Goal: Transaction & Acquisition: Book appointment/travel/reservation

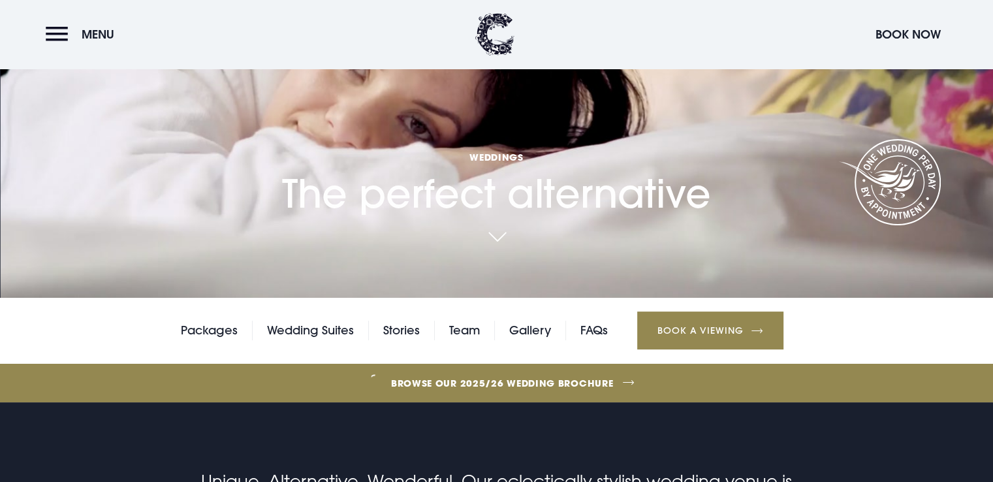
scroll to position [196, 0]
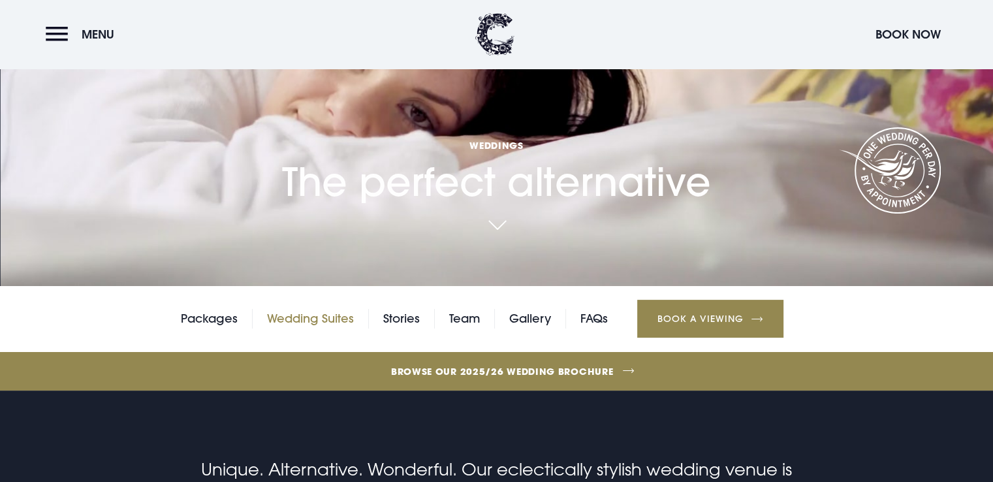
click at [326, 317] on link "Wedding Suites" at bounding box center [310, 319] width 87 height 20
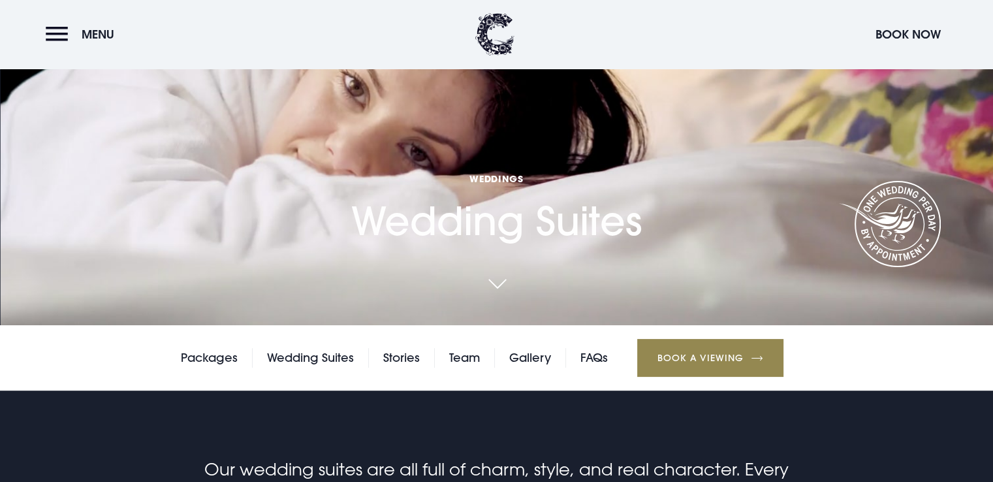
scroll to position [196, 0]
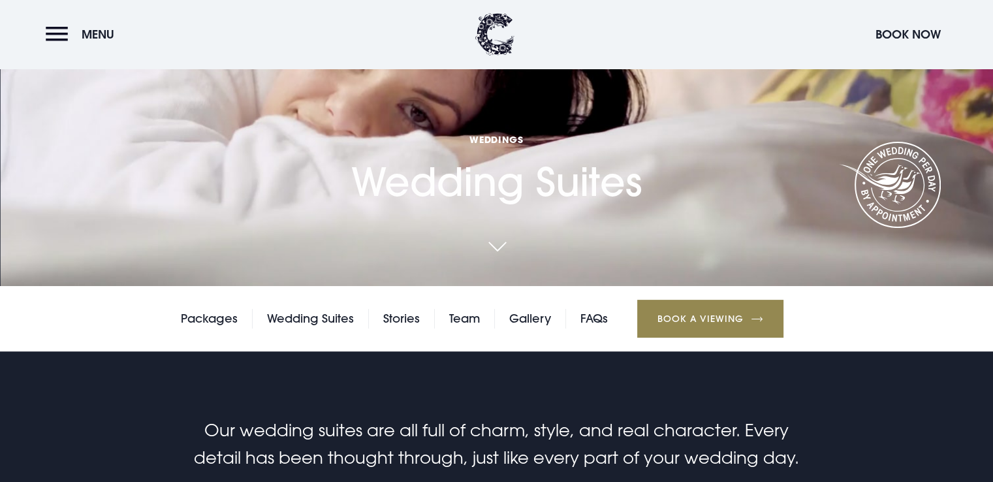
click at [495, 245] on link at bounding box center [497, 247] width 30 height 29
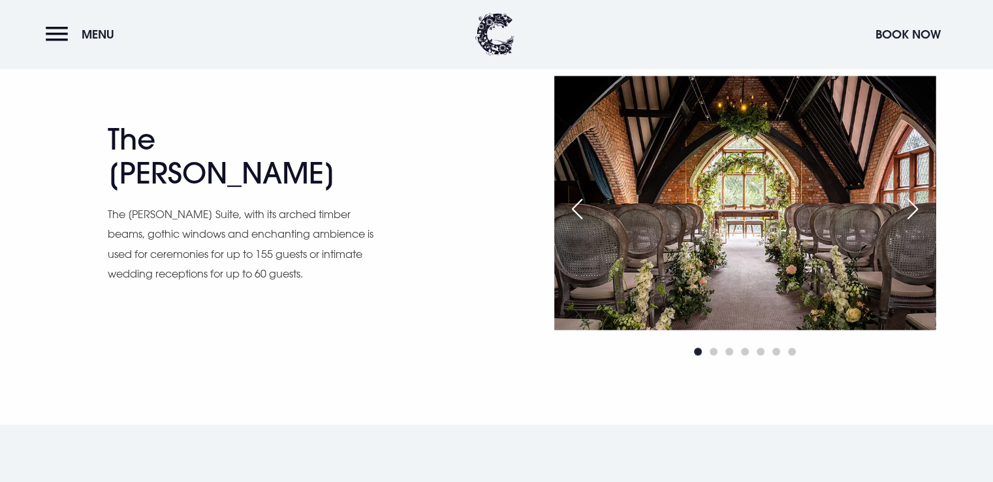
scroll to position [1885, 0]
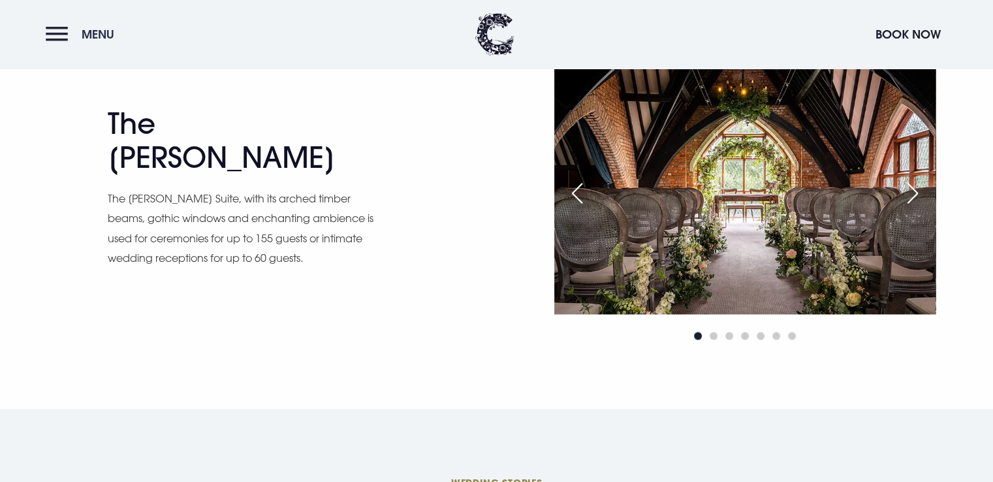
click at [55, 27] on button "Menu" at bounding box center [83, 34] width 75 height 28
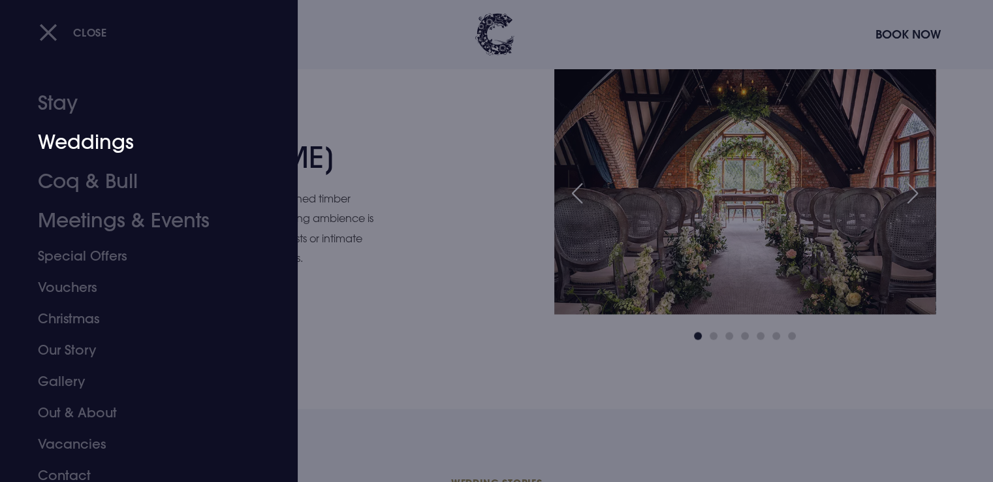
click at [86, 142] on link "Weddings" at bounding box center [141, 142] width 206 height 39
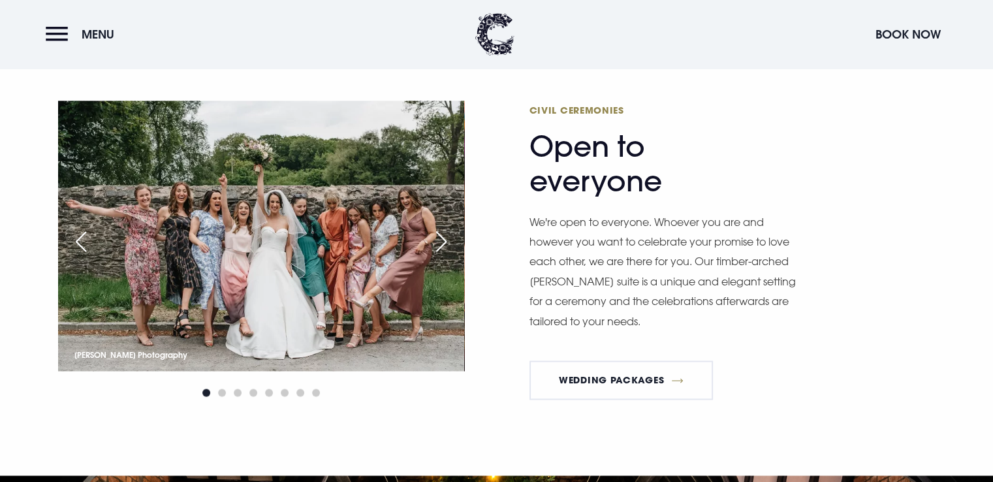
scroll to position [1828, 0]
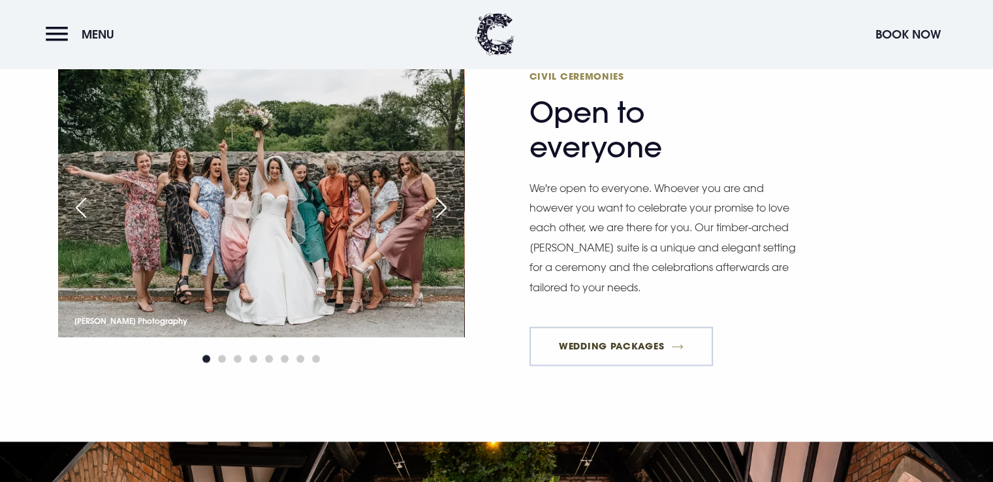
click at [632, 338] on link "Wedding Packages" at bounding box center [621, 345] width 184 height 39
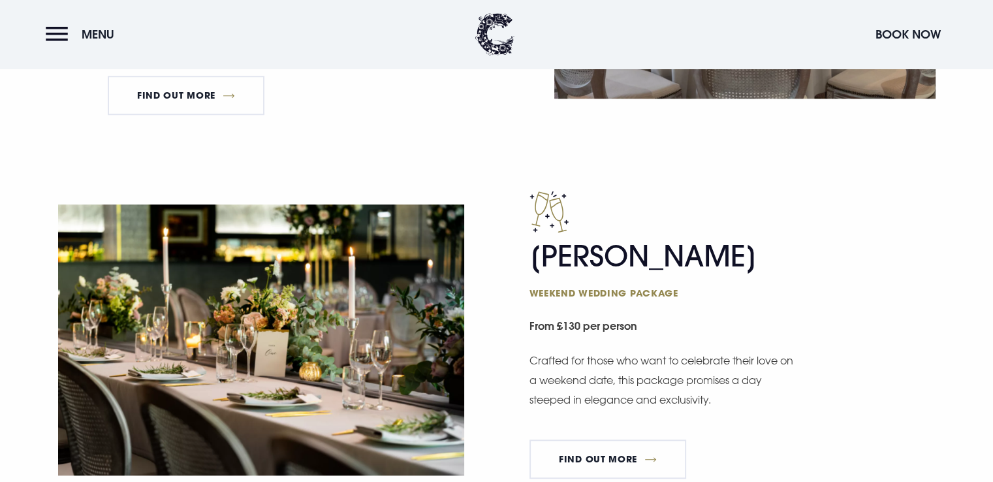
scroll to position [1044, 0]
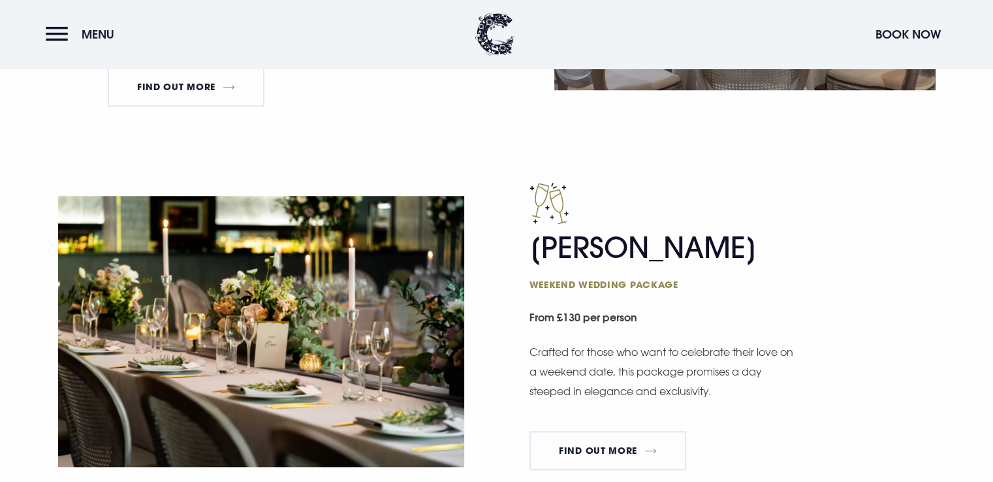
click at [718, 187] on div at bounding box center [732, 203] width 406 height 42
click at [600, 447] on link "FIND OUT MORE" at bounding box center [607, 450] width 157 height 39
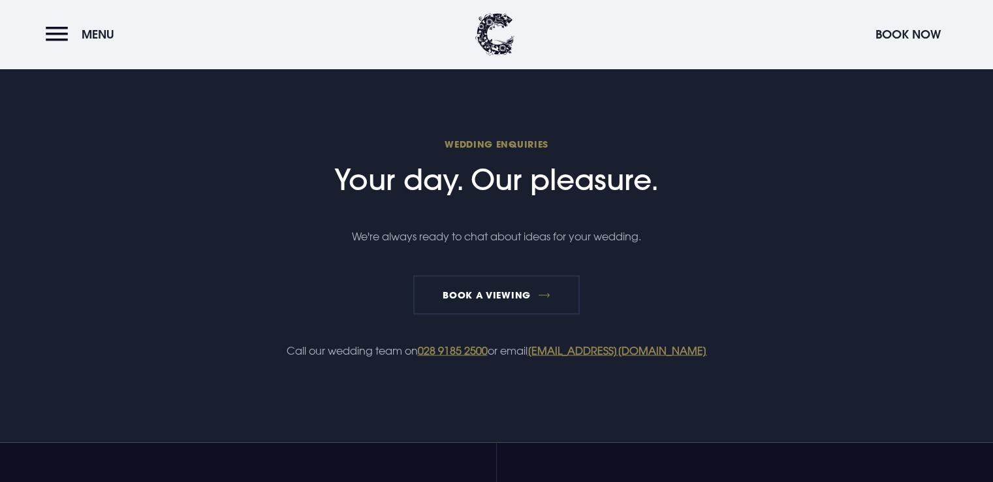
scroll to position [2611, 0]
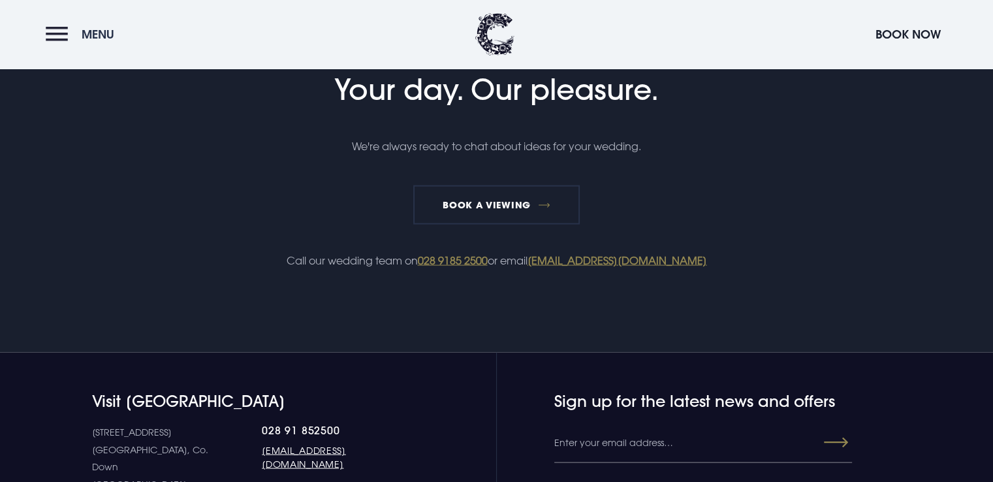
click at [59, 28] on button "Menu" at bounding box center [83, 34] width 75 height 28
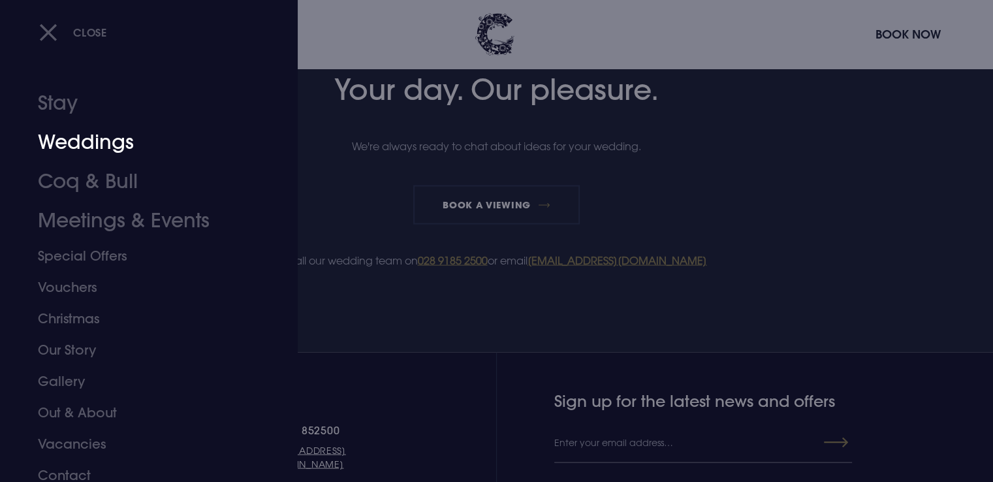
click at [108, 138] on link "Weddings" at bounding box center [141, 142] width 206 height 39
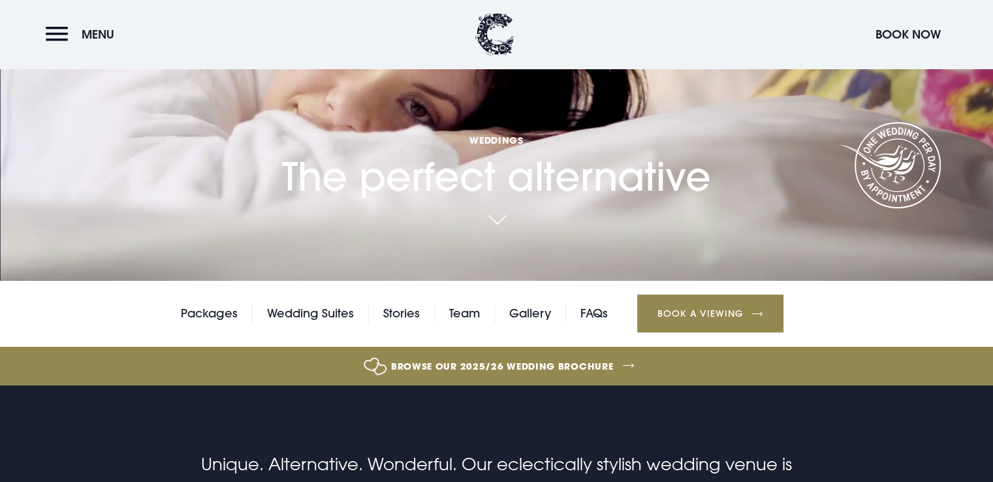
scroll to position [261, 0]
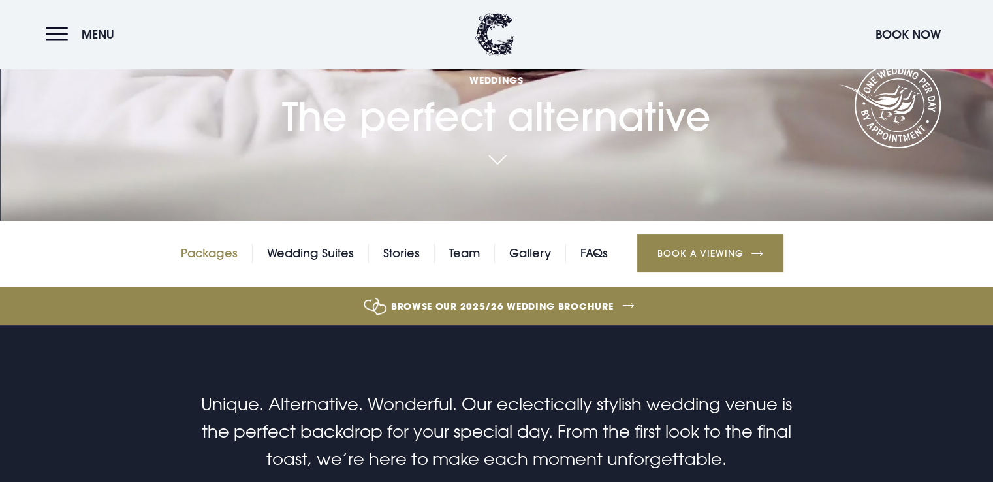
click at [193, 246] on link "Packages" at bounding box center [209, 253] width 57 height 20
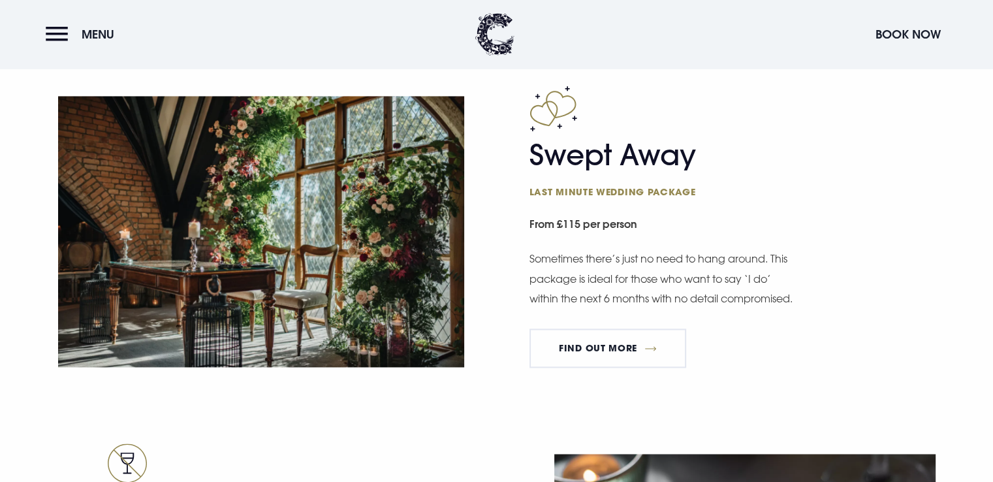
scroll to position [1893, 0]
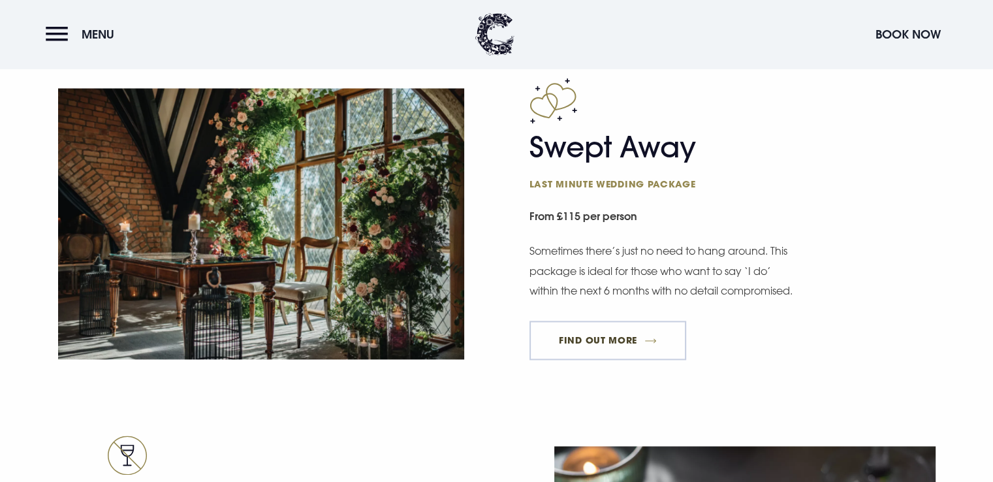
click at [616, 354] on link "FIND OUT MORE" at bounding box center [607, 340] width 157 height 39
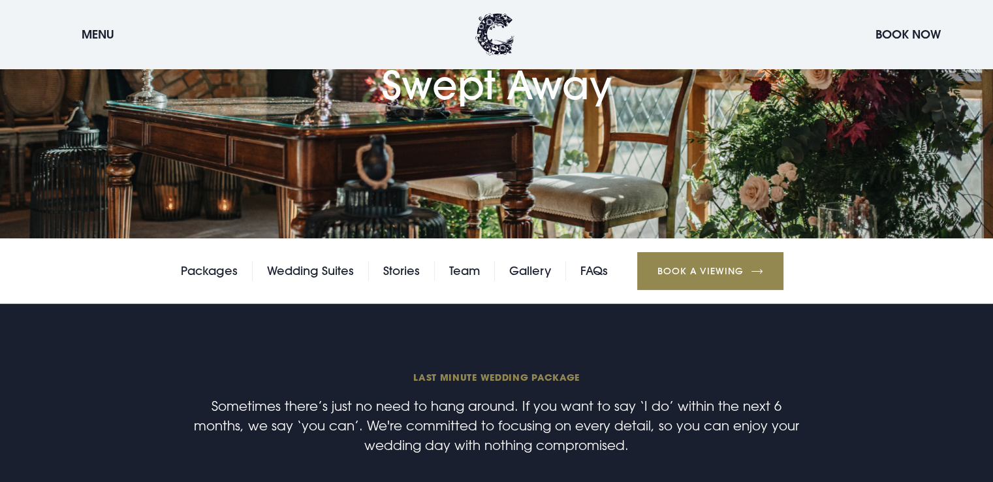
scroll to position [131, 0]
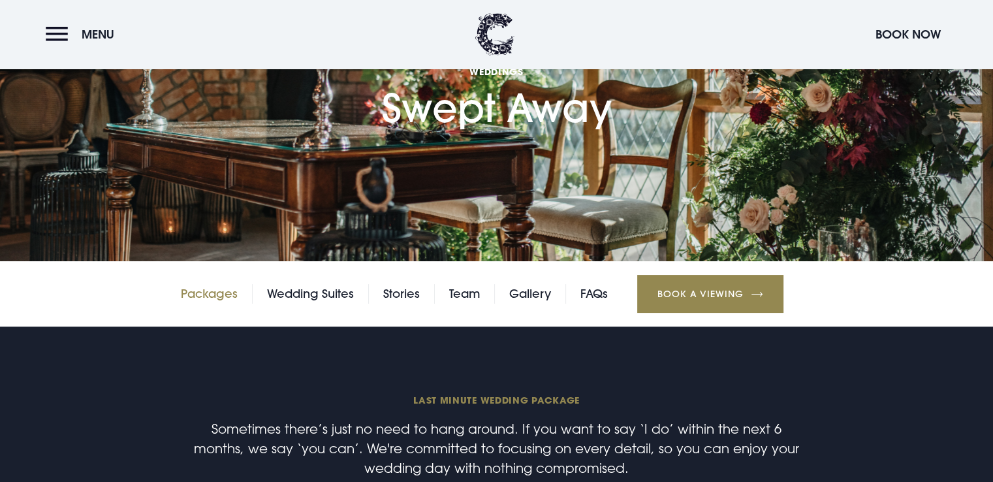
click at [210, 291] on link "Packages" at bounding box center [209, 294] width 57 height 20
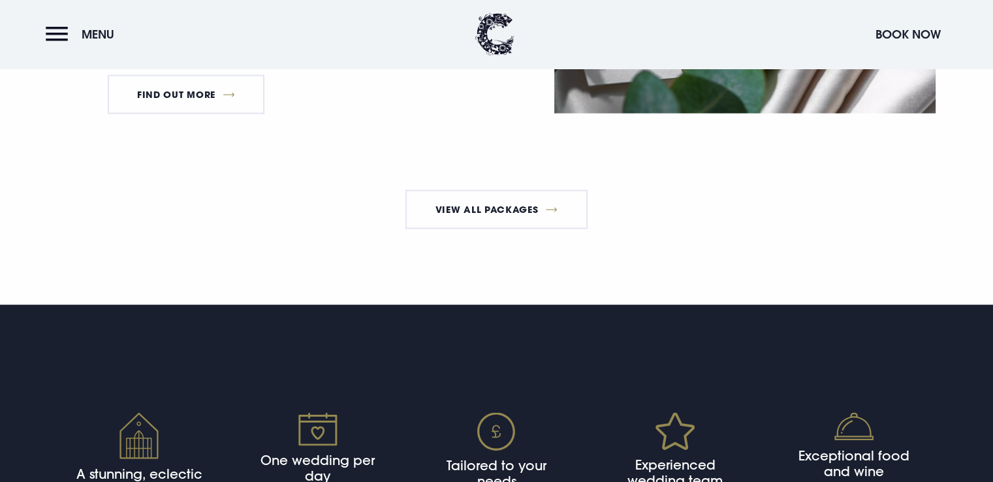
scroll to position [2481, 0]
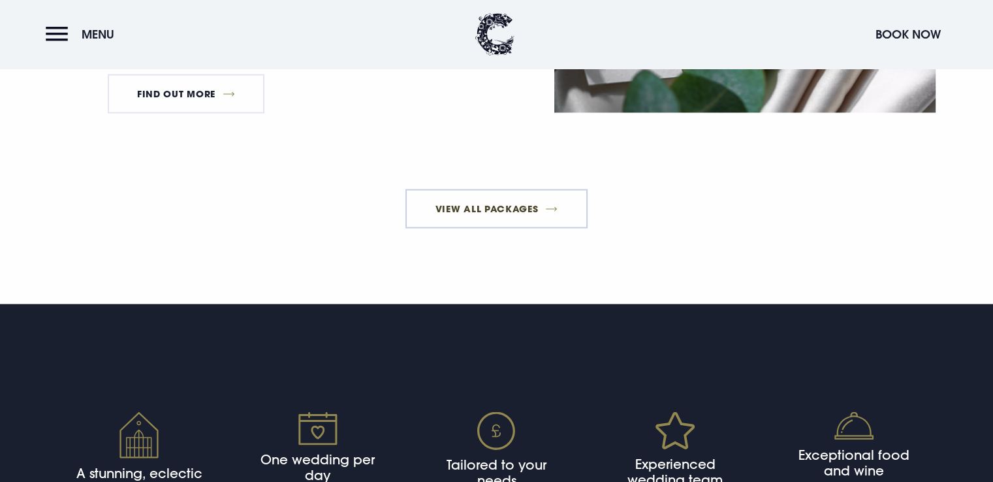
click at [494, 226] on link "View All Packages" at bounding box center [496, 208] width 182 height 39
